Goal: Ask a question

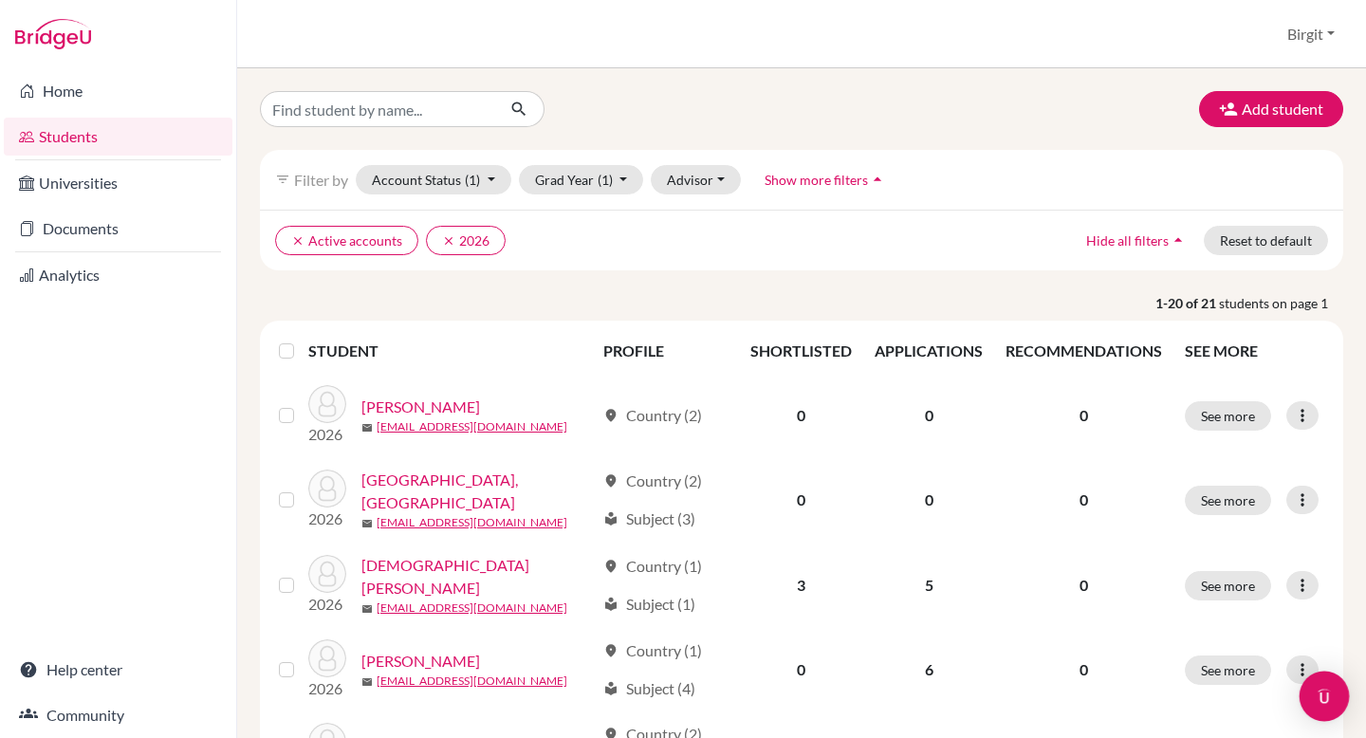
click at [1322, 692] on img "Open Intercom Messenger" at bounding box center [1324, 696] width 25 height 25
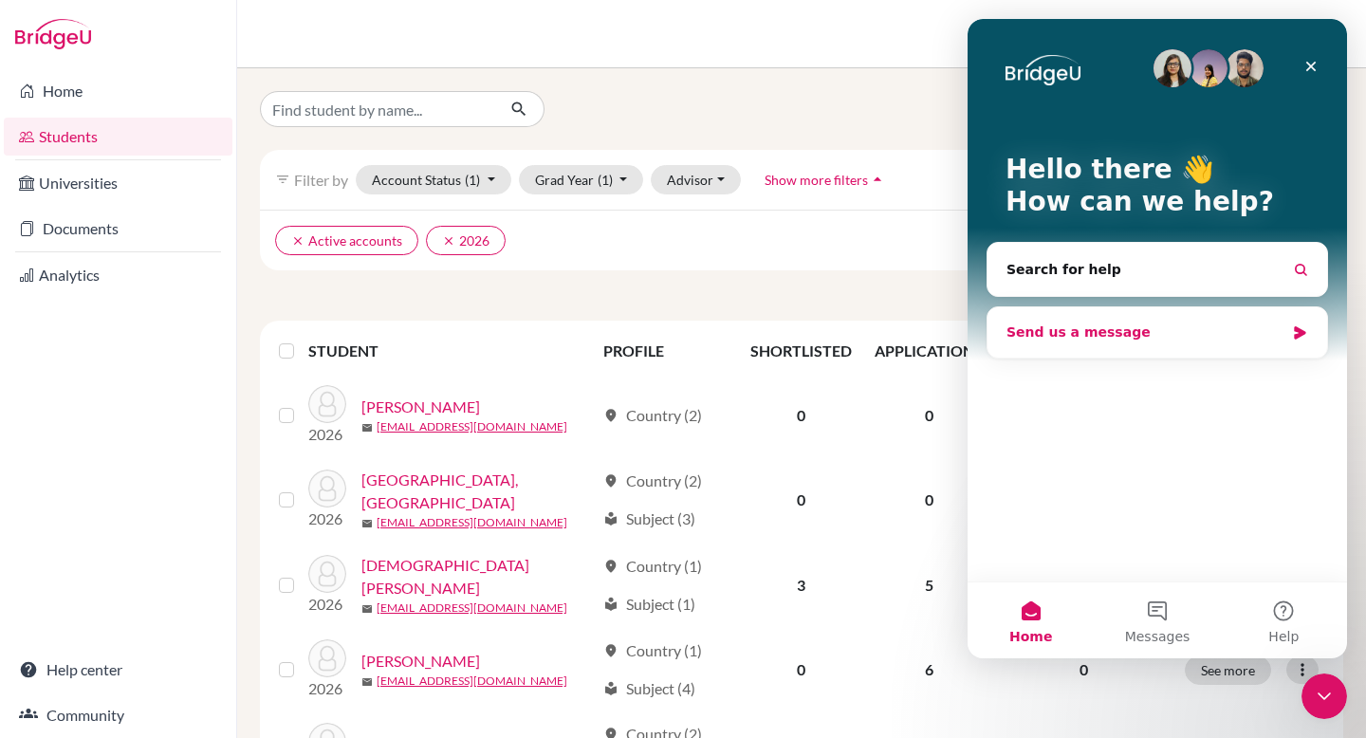
click at [1102, 338] on div "Send us a message" at bounding box center [1146, 333] width 278 height 20
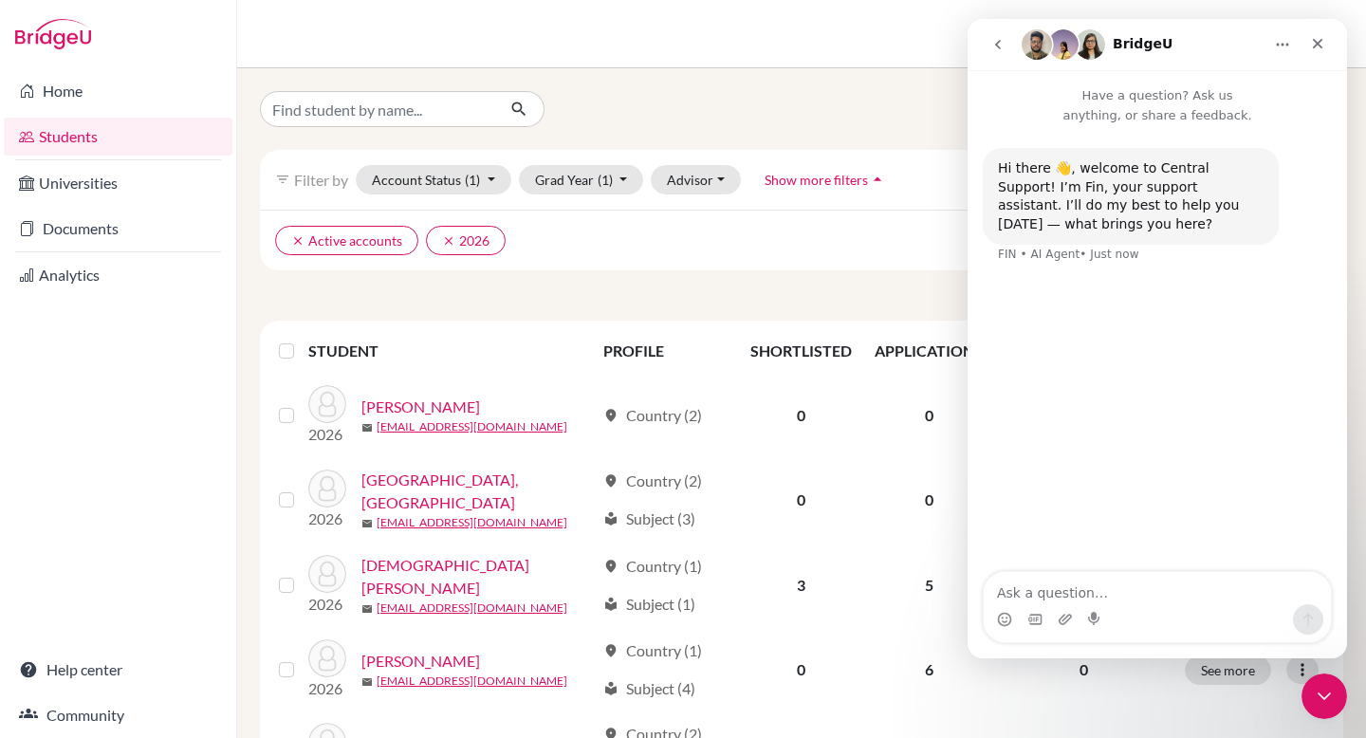
click at [1111, 583] on textarea "Ask a question…" at bounding box center [1157, 588] width 347 height 32
type textarea "A"
type textarea "I want to add a university that's not in the system"
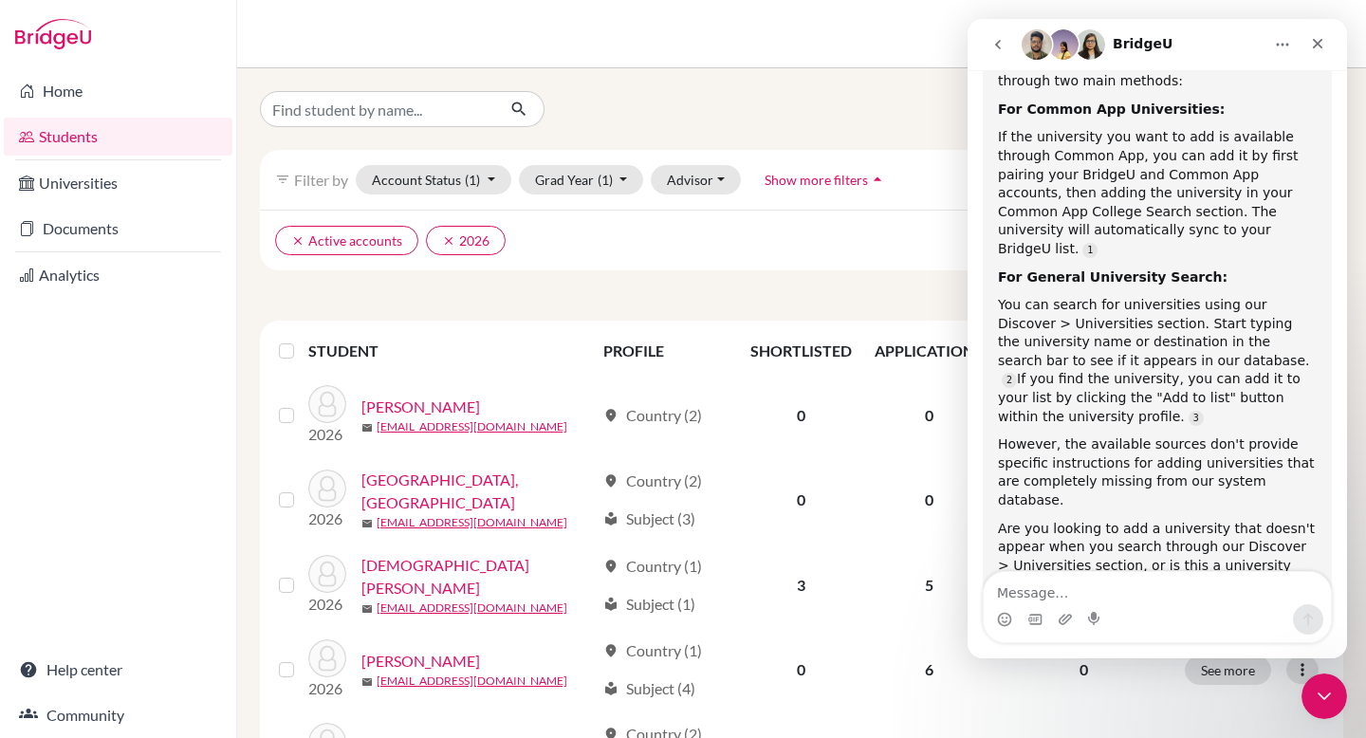
scroll to position [309, 0]
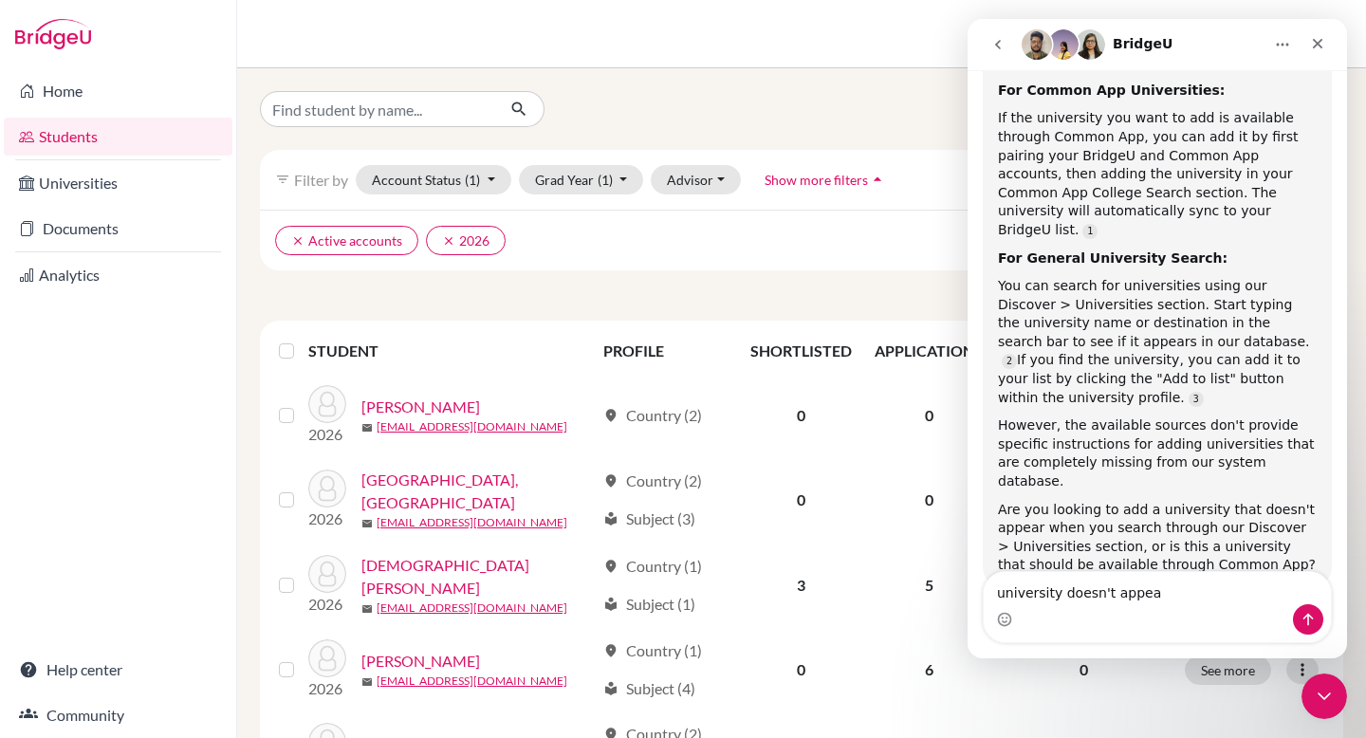
type textarea "university doesn't appear"
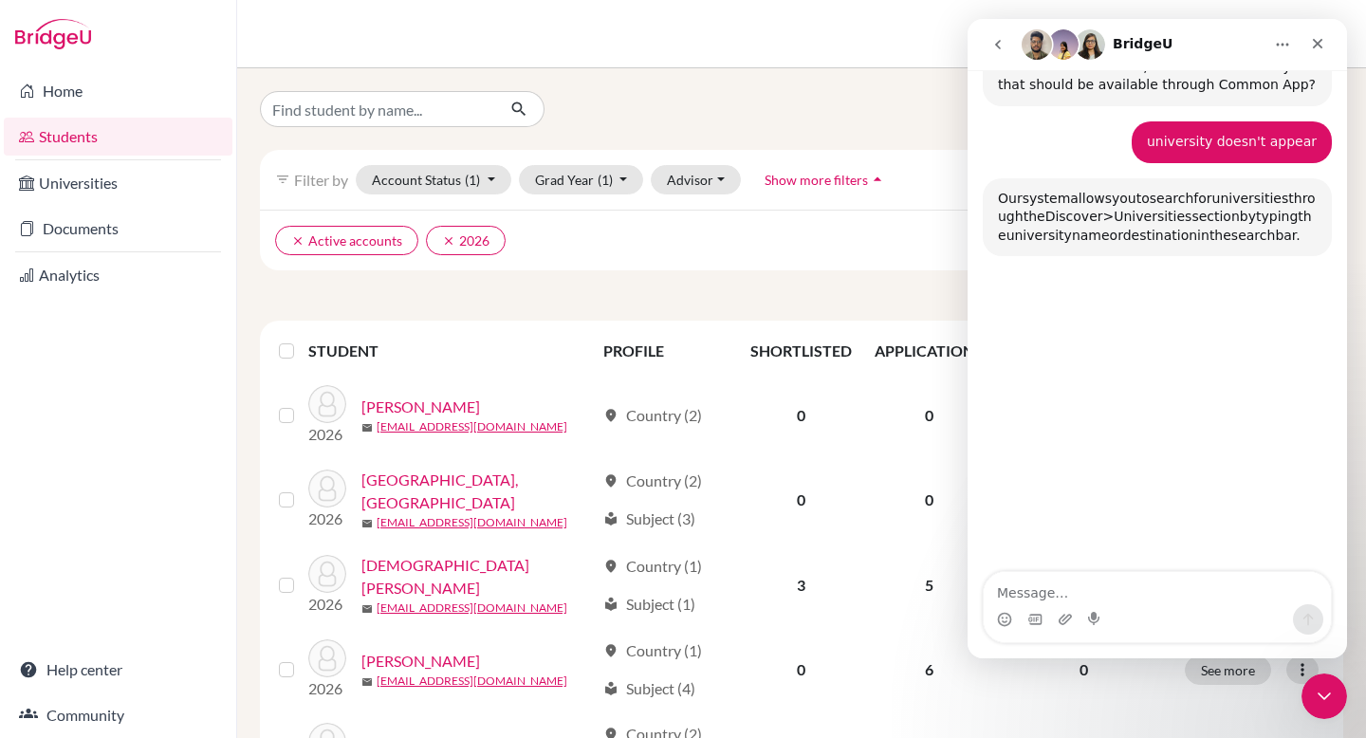
scroll to position [791, 0]
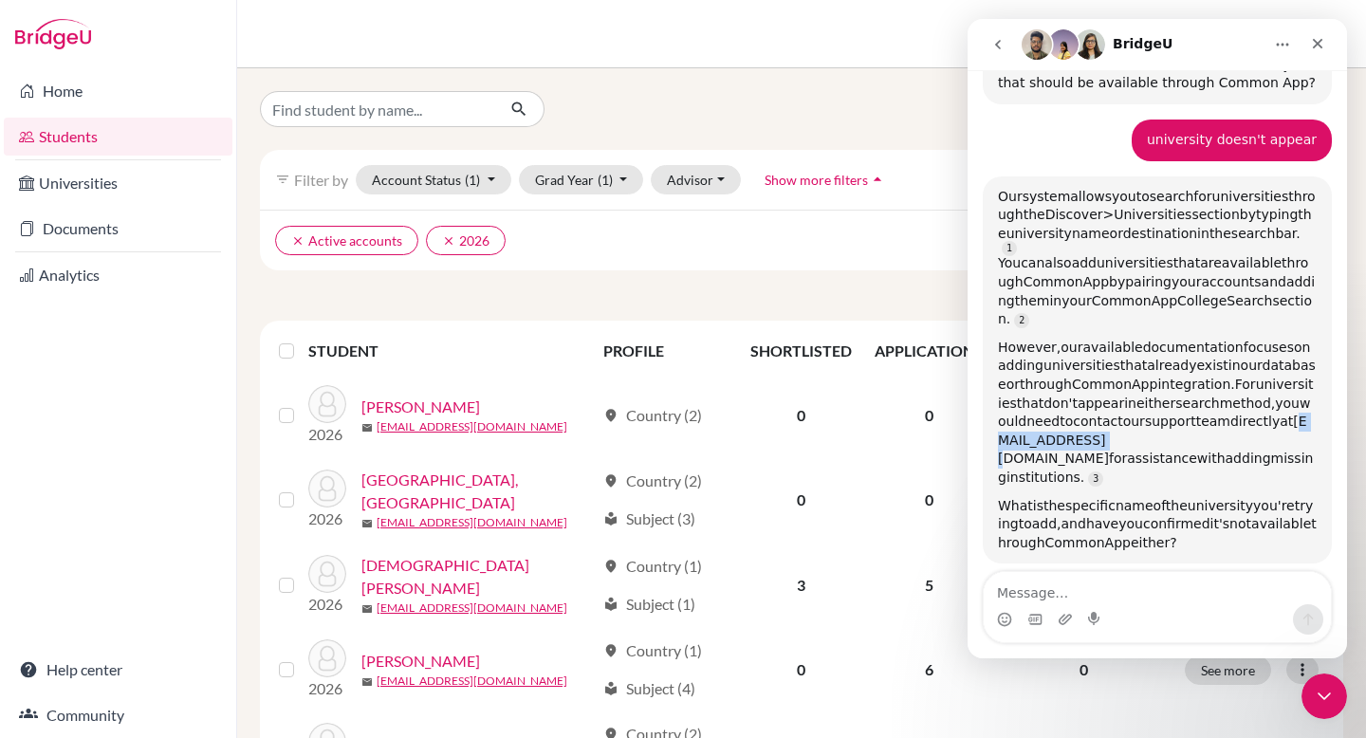
drag, startPoint x: 1099, startPoint y: 373, endPoint x: 1202, endPoint y: 375, distance: 103.4
click at [1202, 414] on span "hi@bridge-u.com" at bounding box center [1152, 440] width 309 height 52
copy span "hi@bridge-u.com"
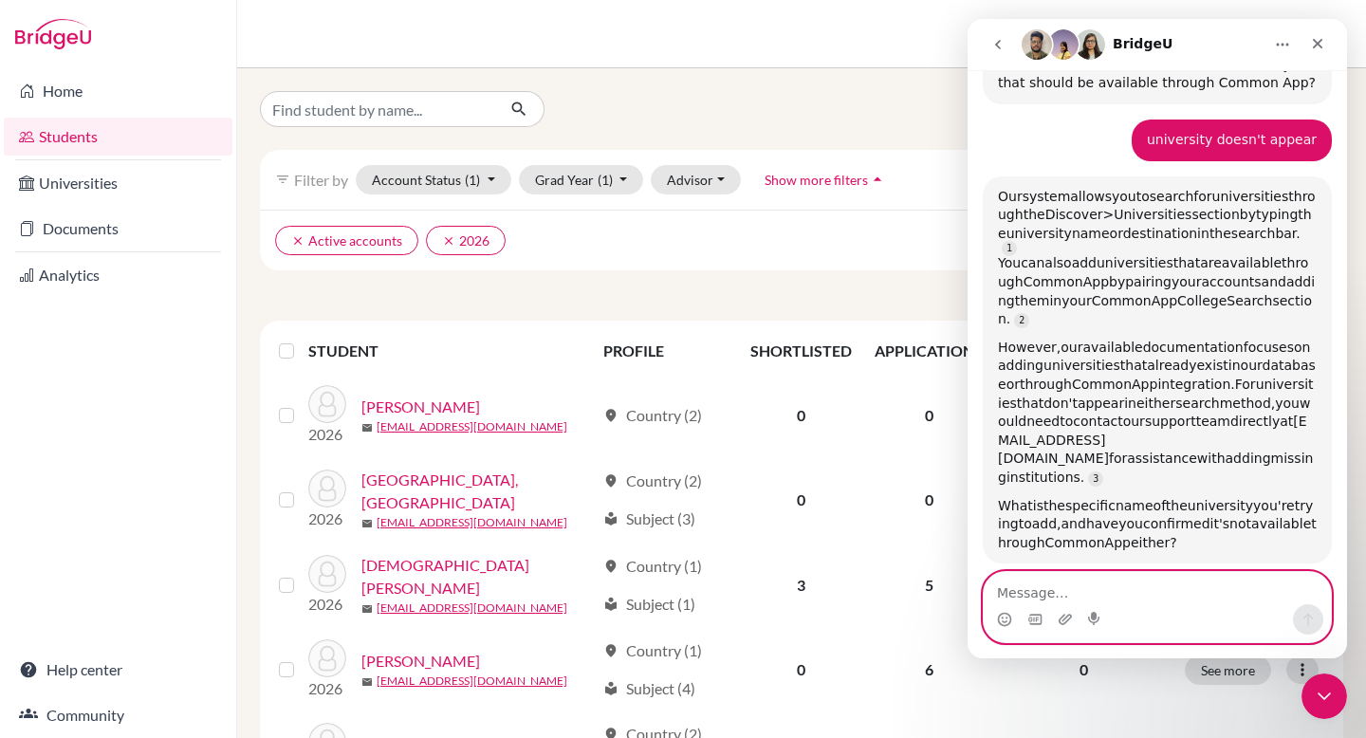
click at [1133, 572] on textarea "Message…" at bounding box center [1157, 588] width 347 height 32
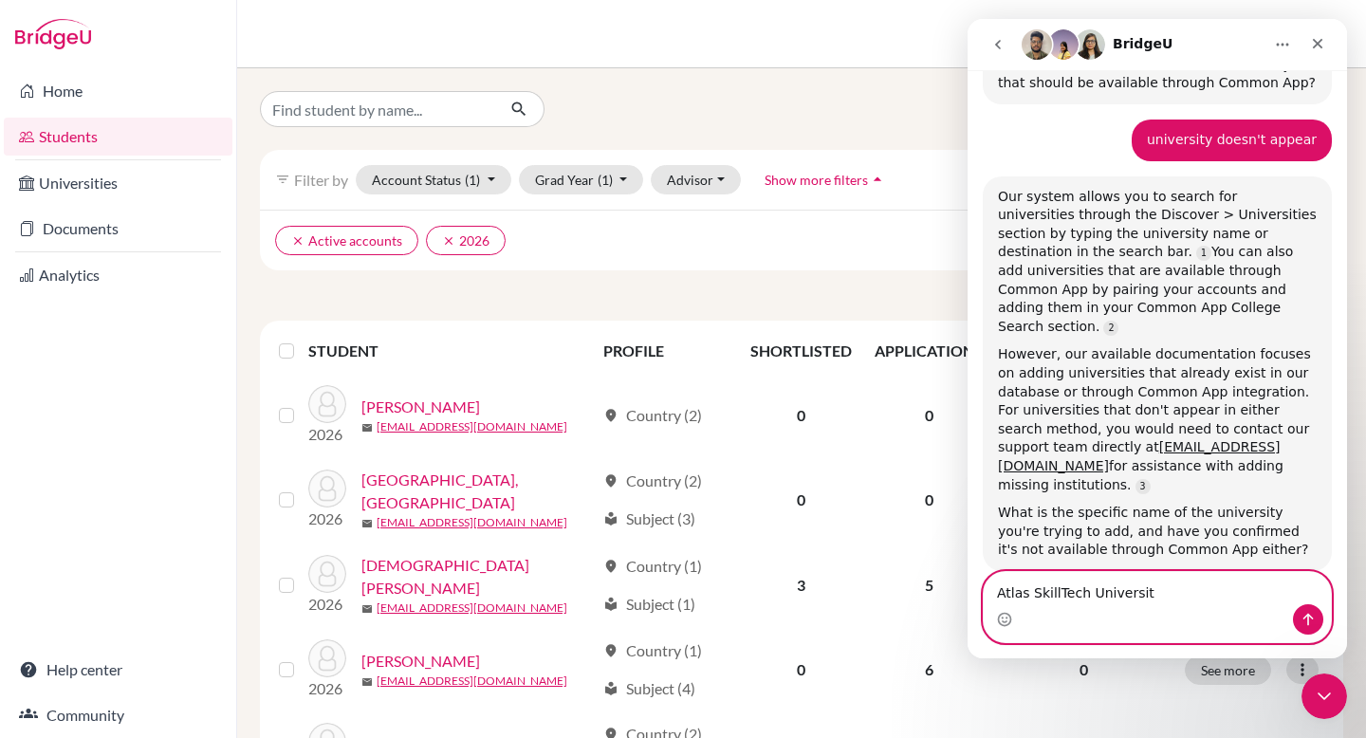
type textarea "Atlas SkillTech University"
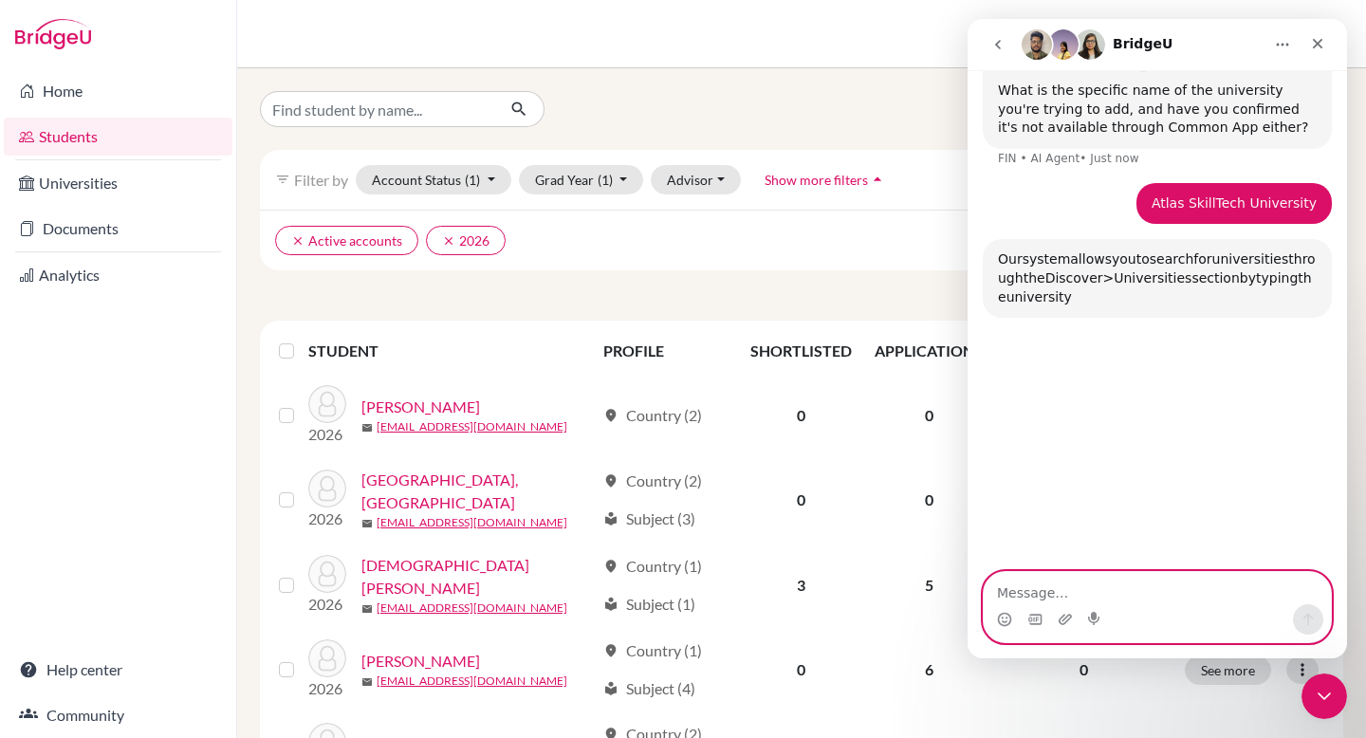
scroll to position [1220, 0]
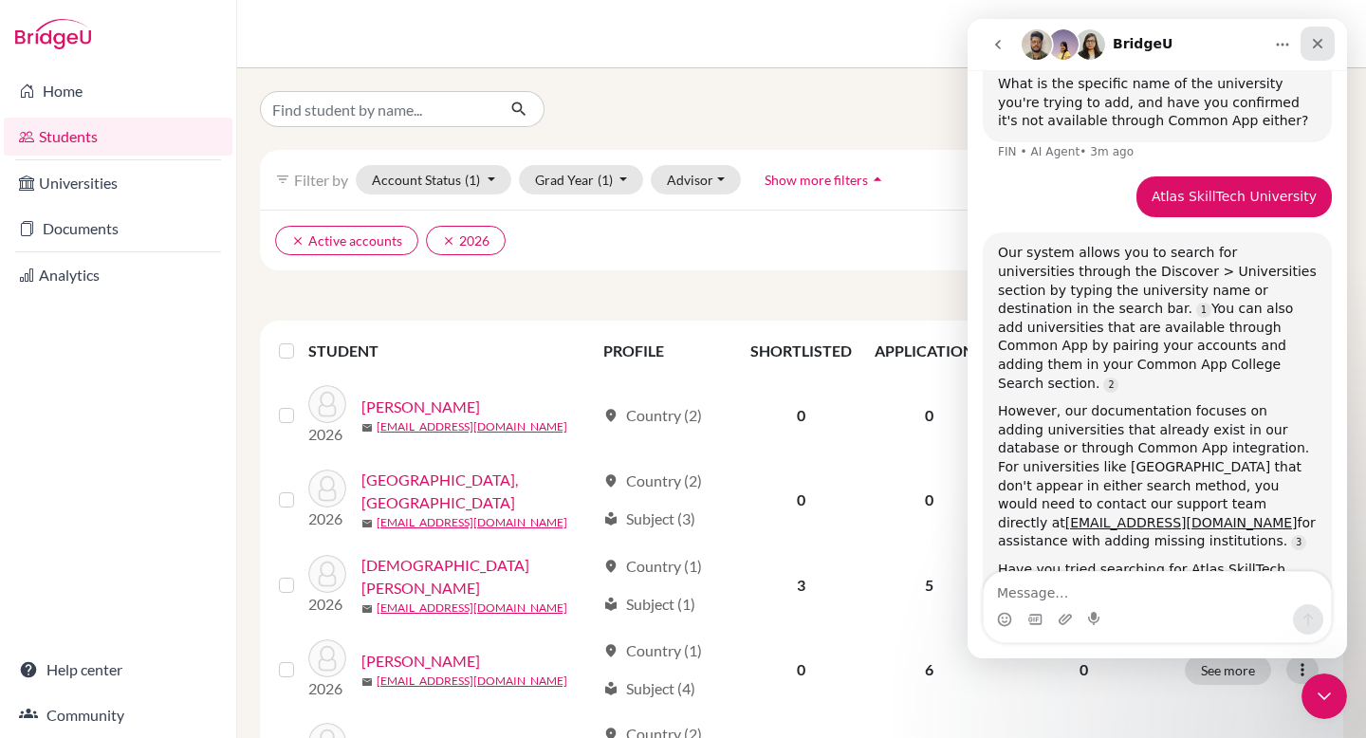
click at [1321, 39] on icon "Close" at bounding box center [1318, 44] width 10 height 10
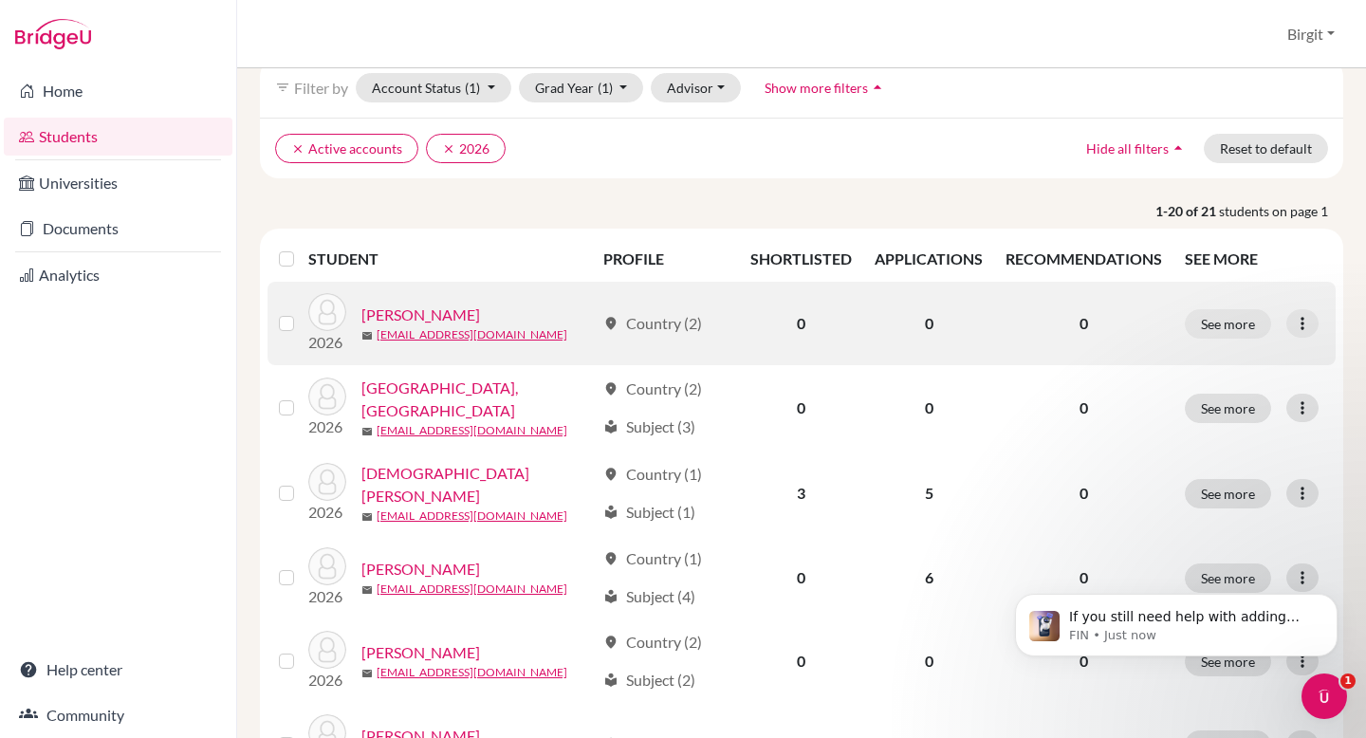
scroll to position [0, 0]
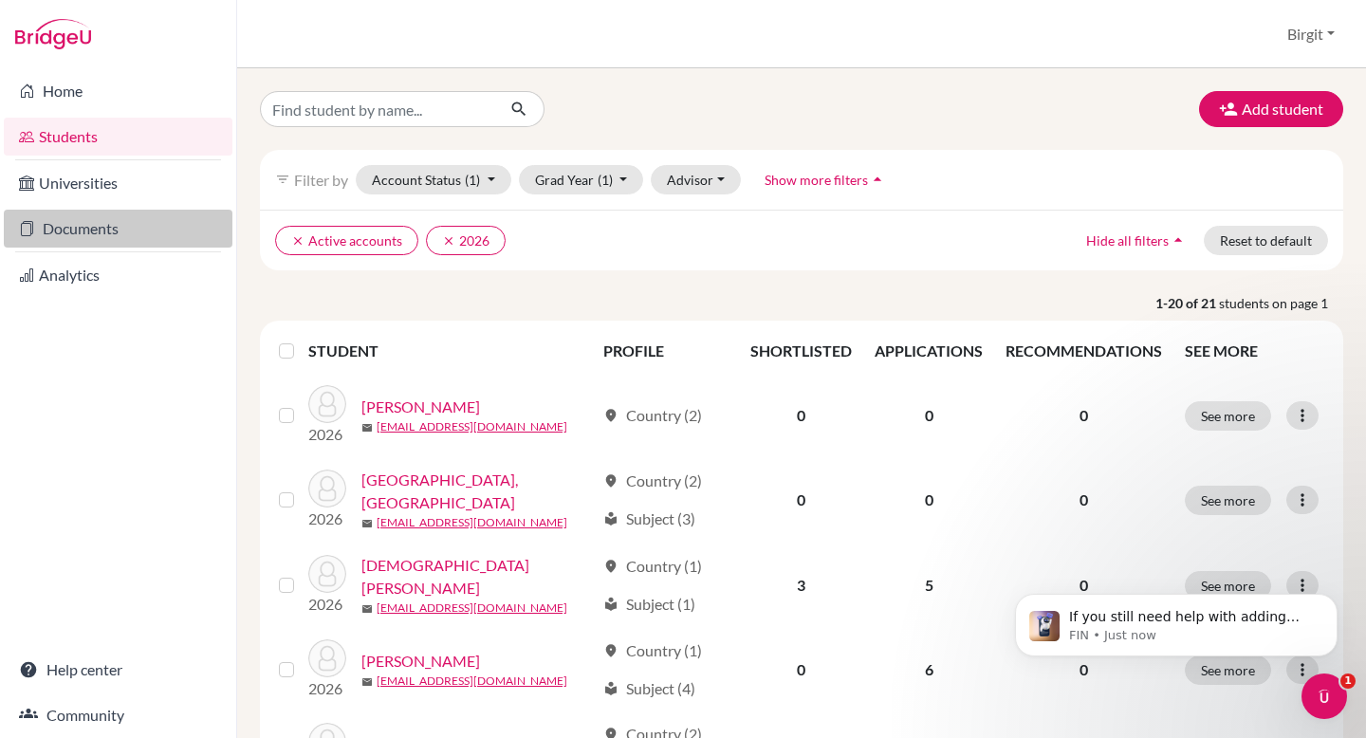
click at [108, 232] on link "Documents" at bounding box center [118, 229] width 229 height 38
